Goal: Find specific page/section: Find specific page/section

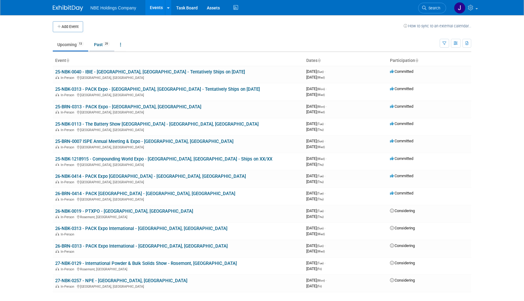
click at [101, 43] on link "Past 29" at bounding box center [102, 45] width 25 height 12
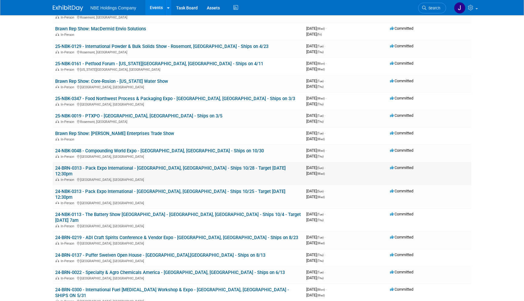
scroll to position [143, 0]
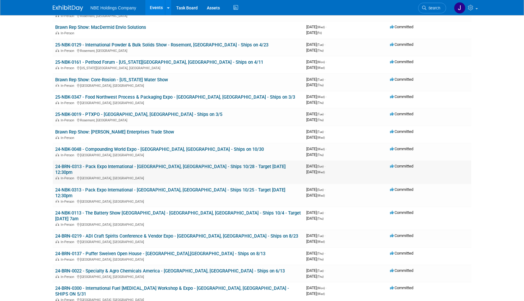
click at [199, 164] on link "24-BRN-0313 - Pack Expo International - [GEOGRAPHIC_DATA], [GEOGRAPHIC_DATA] - …" at bounding box center [170, 169] width 231 height 11
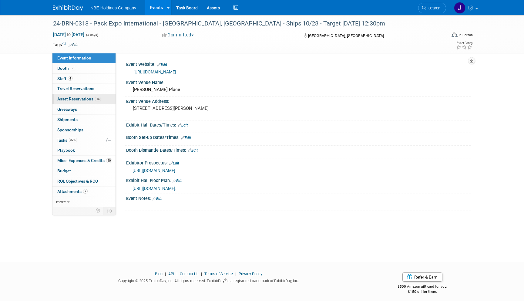
click at [86, 98] on span "Asset Reservations 14" at bounding box center [79, 99] width 44 height 5
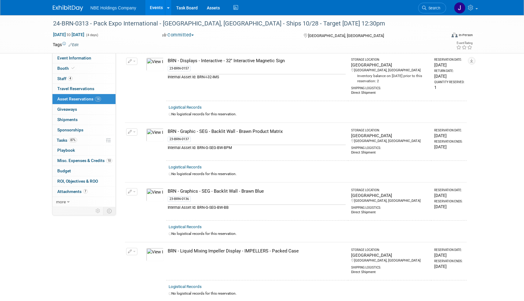
scroll to position [420, 0]
